Goal: Participate in discussion

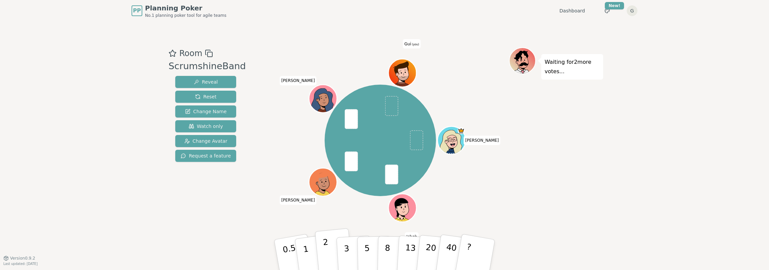
click at [329, 252] on button "2" at bounding box center [334, 255] width 38 height 53
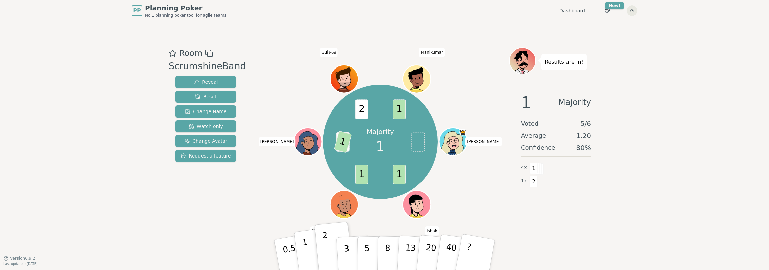
click at [307, 257] on p "1" at bounding box center [307, 256] width 10 height 37
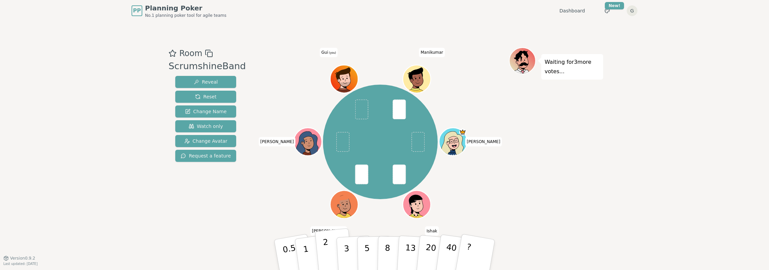
click at [325, 255] on p "2" at bounding box center [326, 256] width 9 height 37
click at [327, 241] on button "2" at bounding box center [334, 255] width 38 height 53
click at [243, 201] on div "Room ScrumshineBand Reveal Reset Change Name Watch only Change Avatar Request a…" at bounding box center [384, 139] width 437 height 185
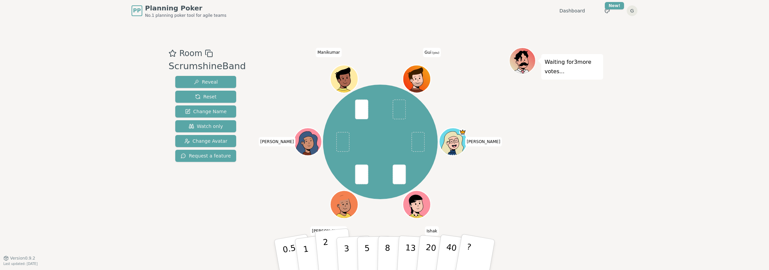
click at [331, 251] on button "2" at bounding box center [334, 255] width 38 height 53
click at [553, 169] on div "Waiting for 2 more votes..." at bounding box center [556, 139] width 94 height 185
click at [562, 187] on div "Waiting for 3 more votes..." at bounding box center [556, 139] width 94 height 185
click at [325, 251] on p "2" at bounding box center [326, 256] width 9 height 37
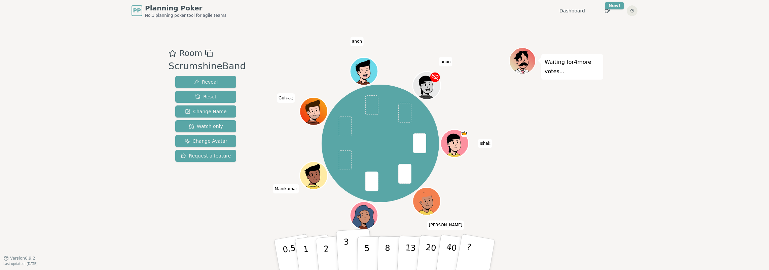
click at [350, 249] on button "3" at bounding box center [354, 255] width 37 height 52
click at [562, 245] on div "Room ScrumshineBand Reveal Reset Change Name Watch only Change Avatar Request a…" at bounding box center [384, 140] width 437 height 237
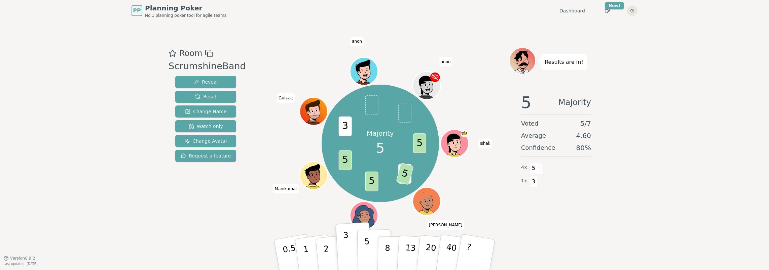
click at [363, 249] on button "5" at bounding box center [374, 255] width 35 height 51
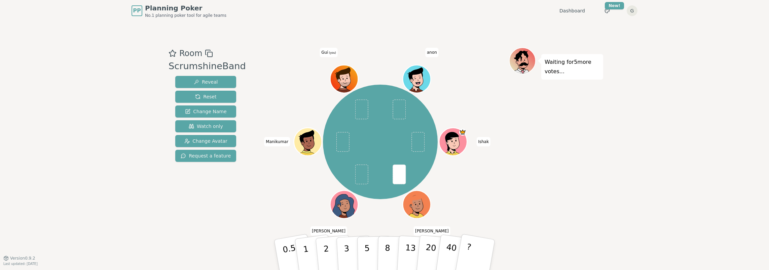
click at [259, 193] on div "[PERSON_NAME] [PERSON_NAME] [PERSON_NAME] Gui (you) anon" at bounding box center [379, 142] width 257 height 165
click at [345, 248] on p "3" at bounding box center [346, 255] width 7 height 37
click at [264, 208] on div "[PERSON_NAME] [PERSON_NAME] [PERSON_NAME] Gui (you) anon" at bounding box center [379, 142] width 257 height 165
click at [566, 202] on div "Waiting for 2 more votes..." at bounding box center [556, 139] width 94 height 185
click at [585, 214] on div "Waiting for 2 more votes..." at bounding box center [556, 139] width 94 height 185
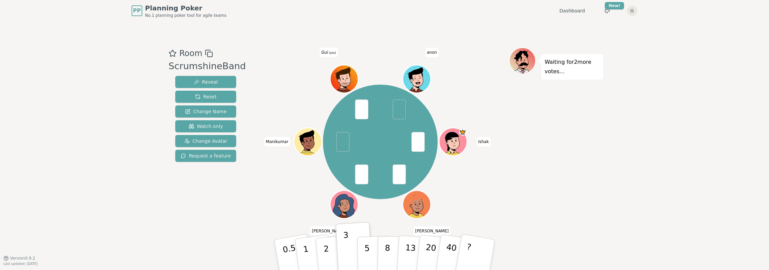
click at [590, 173] on div "Waiting for 2 more votes..." at bounding box center [556, 139] width 94 height 185
